Goal: Information Seeking & Learning: Check status

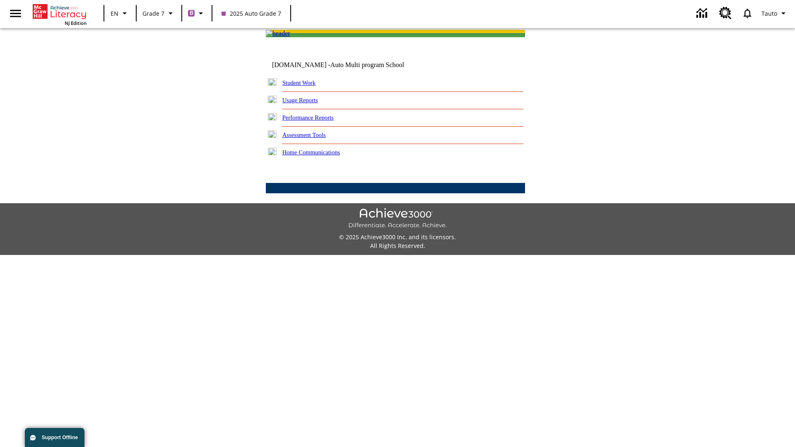
click at [317, 121] on link "Performance Reports" at bounding box center [308, 117] width 51 height 7
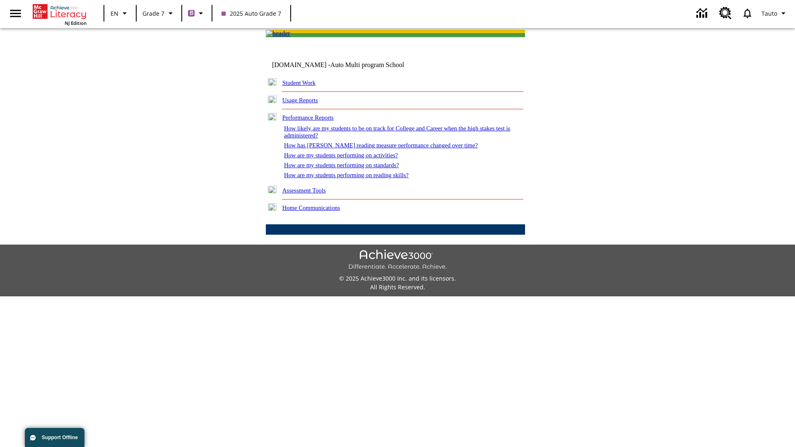
click at [355, 179] on link "How are my students performing on reading skills?" at bounding box center [346, 175] width 125 height 7
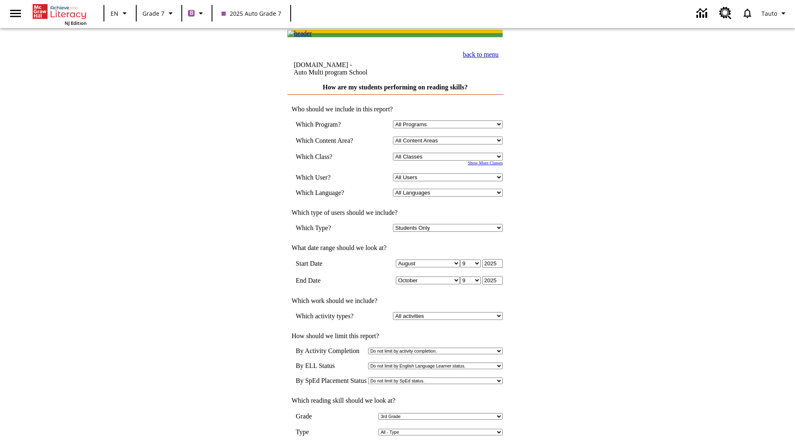
select select "3"
select select "2348140"
